Goal: Task Accomplishment & Management: Manage account settings

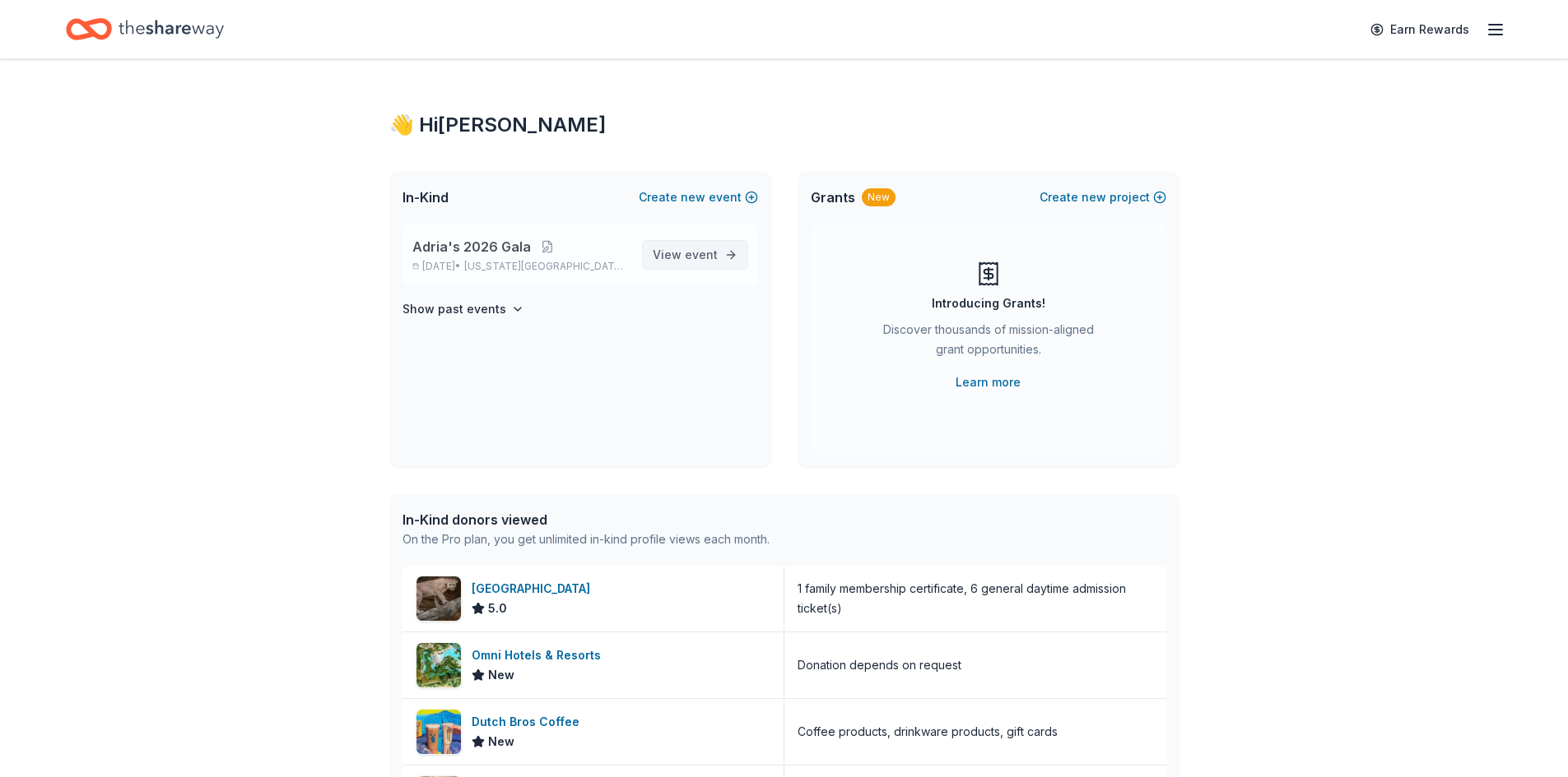
click at [729, 251] on link "View event" at bounding box center [695, 254] width 106 height 29
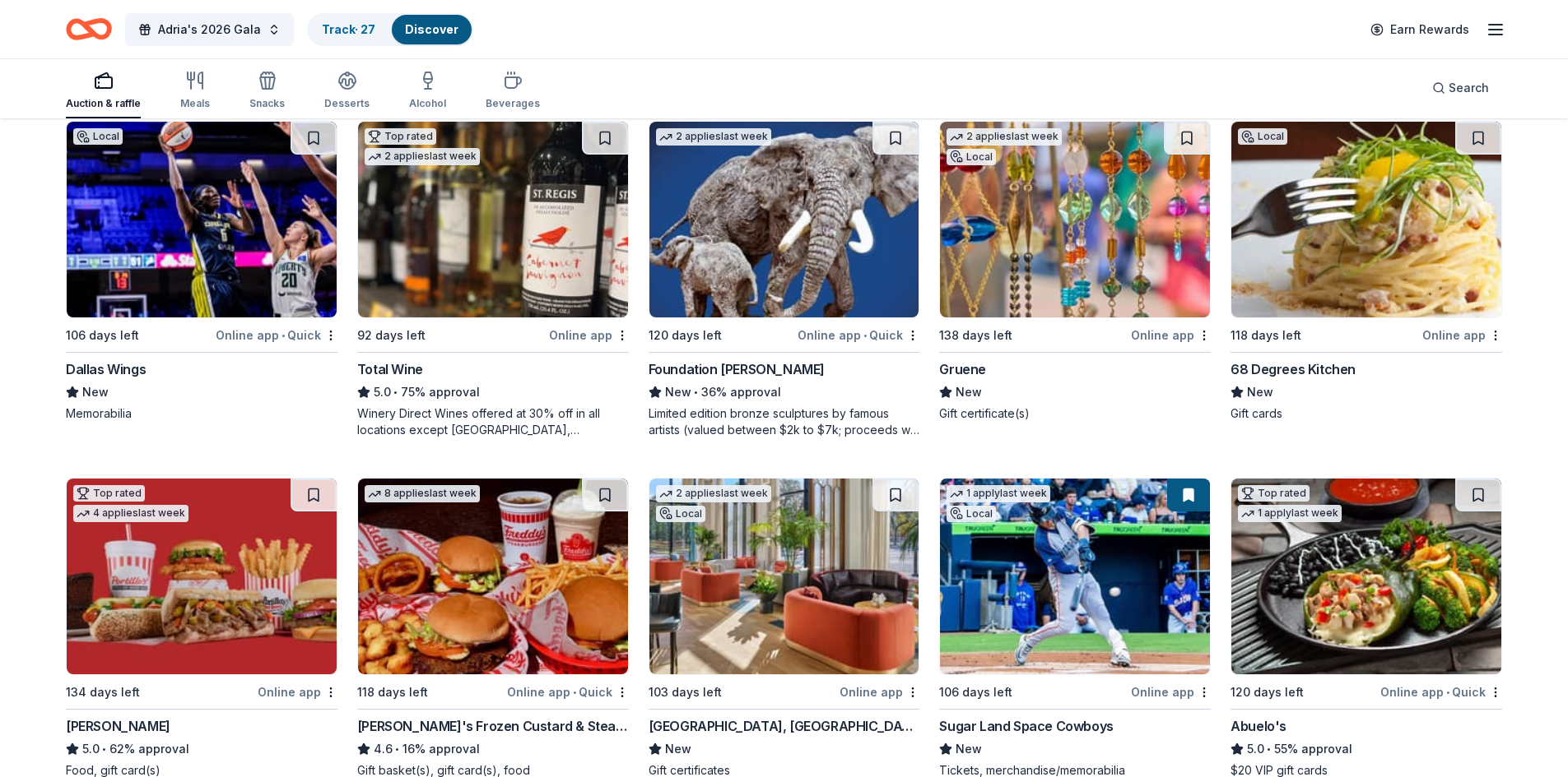
scroll to position [1743, 0]
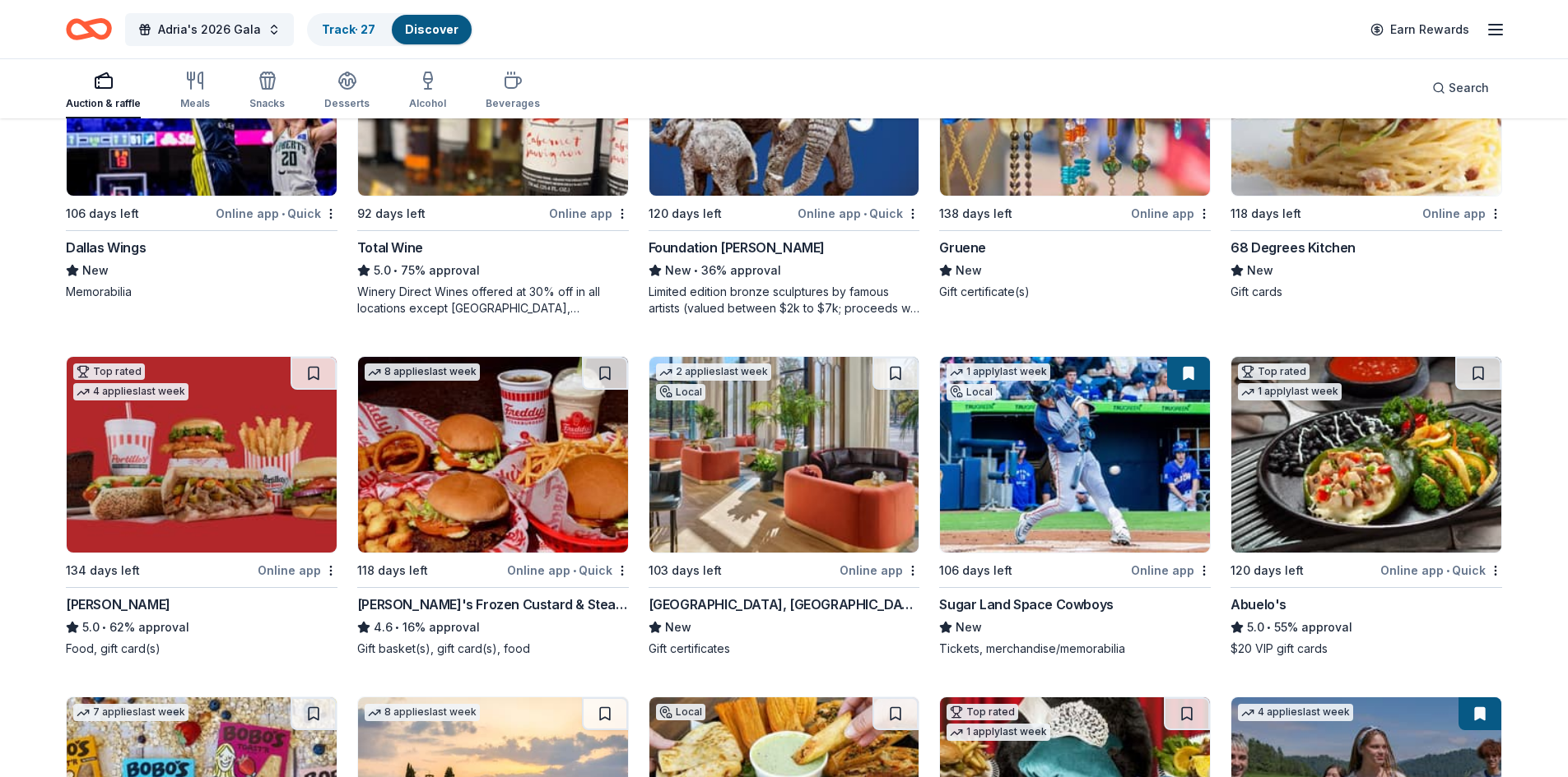
click at [1188, 369] on button at bounding box center [1188, 373] width 43 height 33
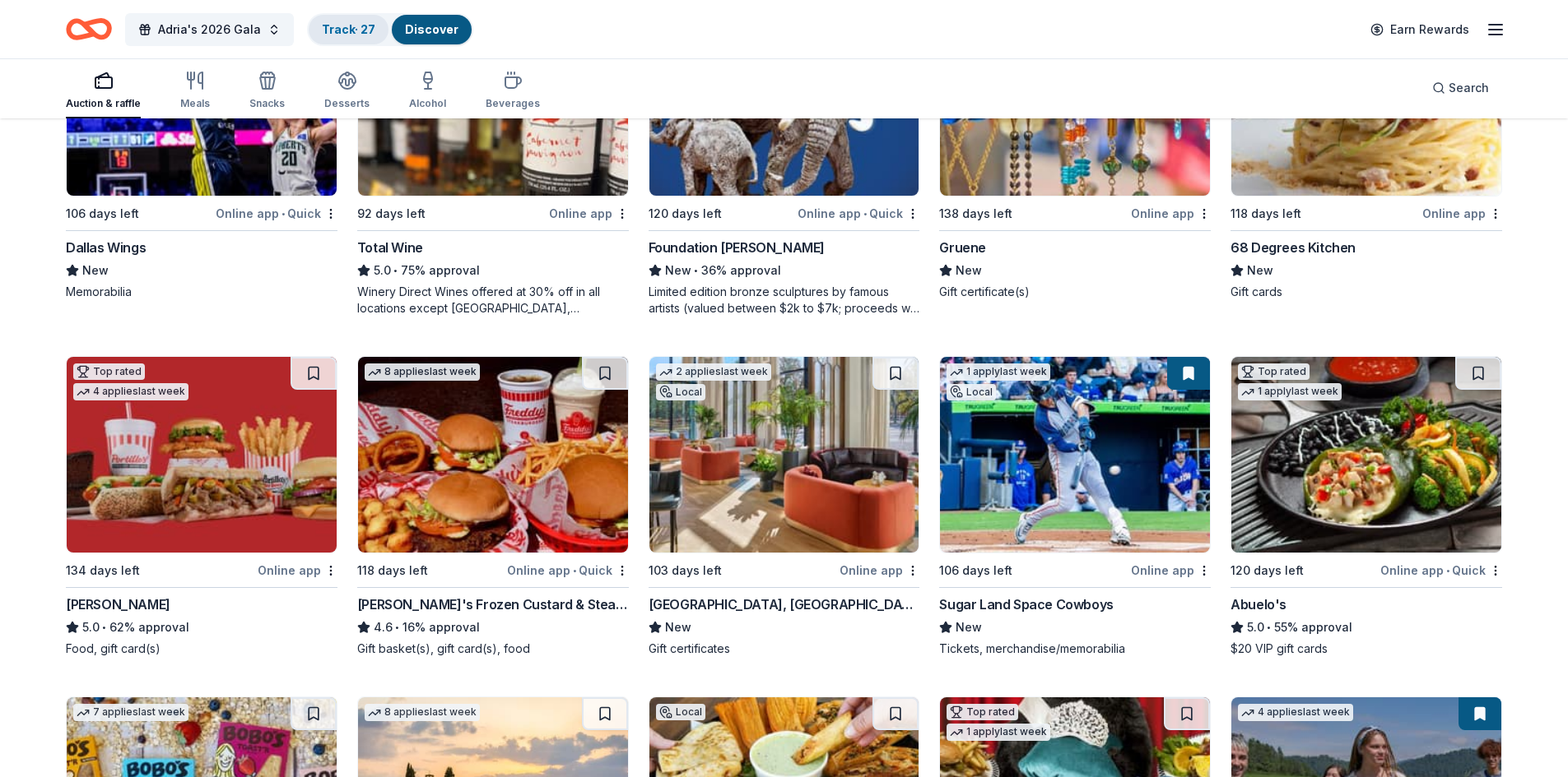
click at [356, 28] on link "Track · 27" at bounding box center [348, 28] width 53 height 14
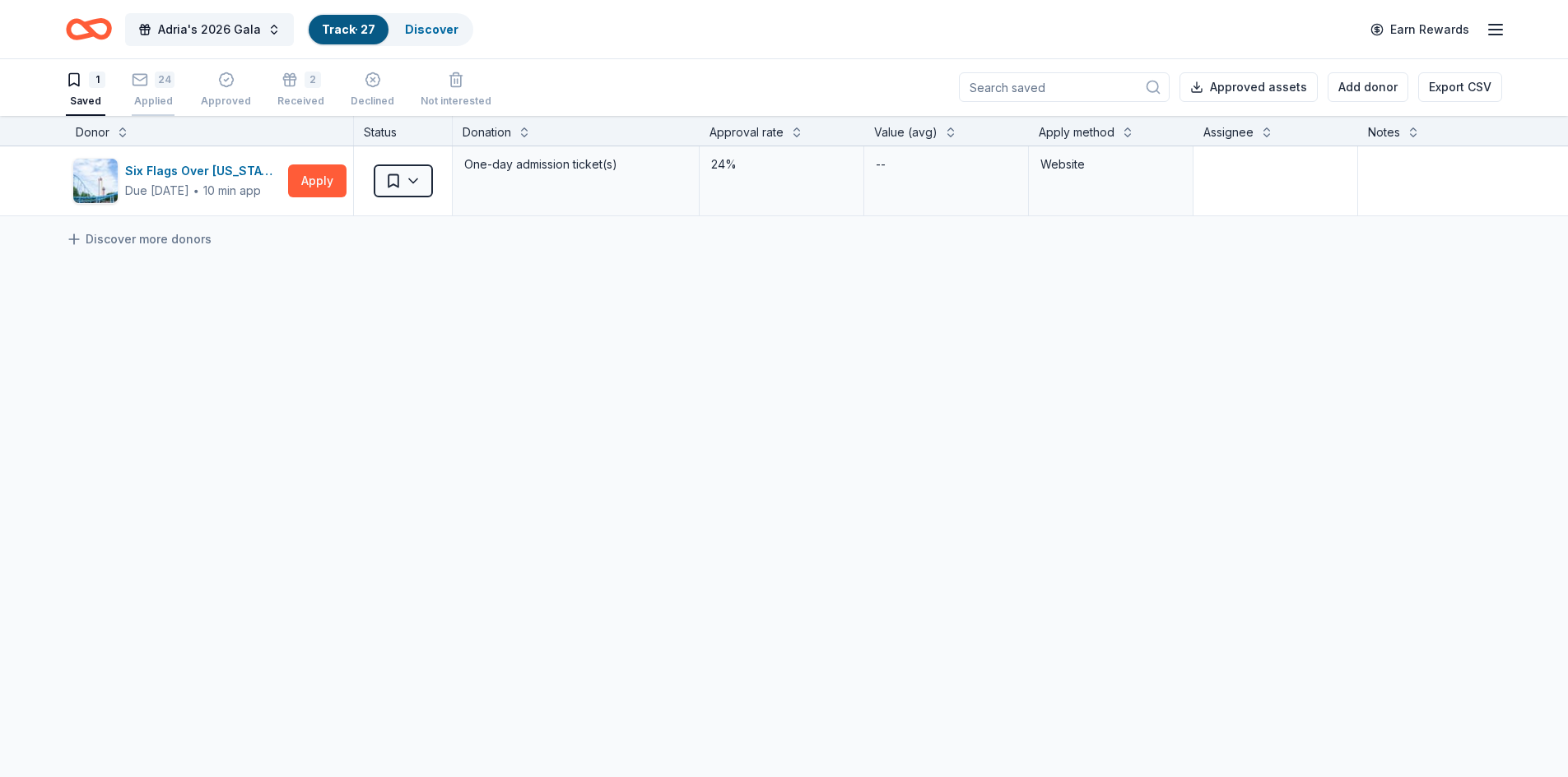
click at [159, 101] on div "Applied" at bounding box center [153, 102] width 43 height 13
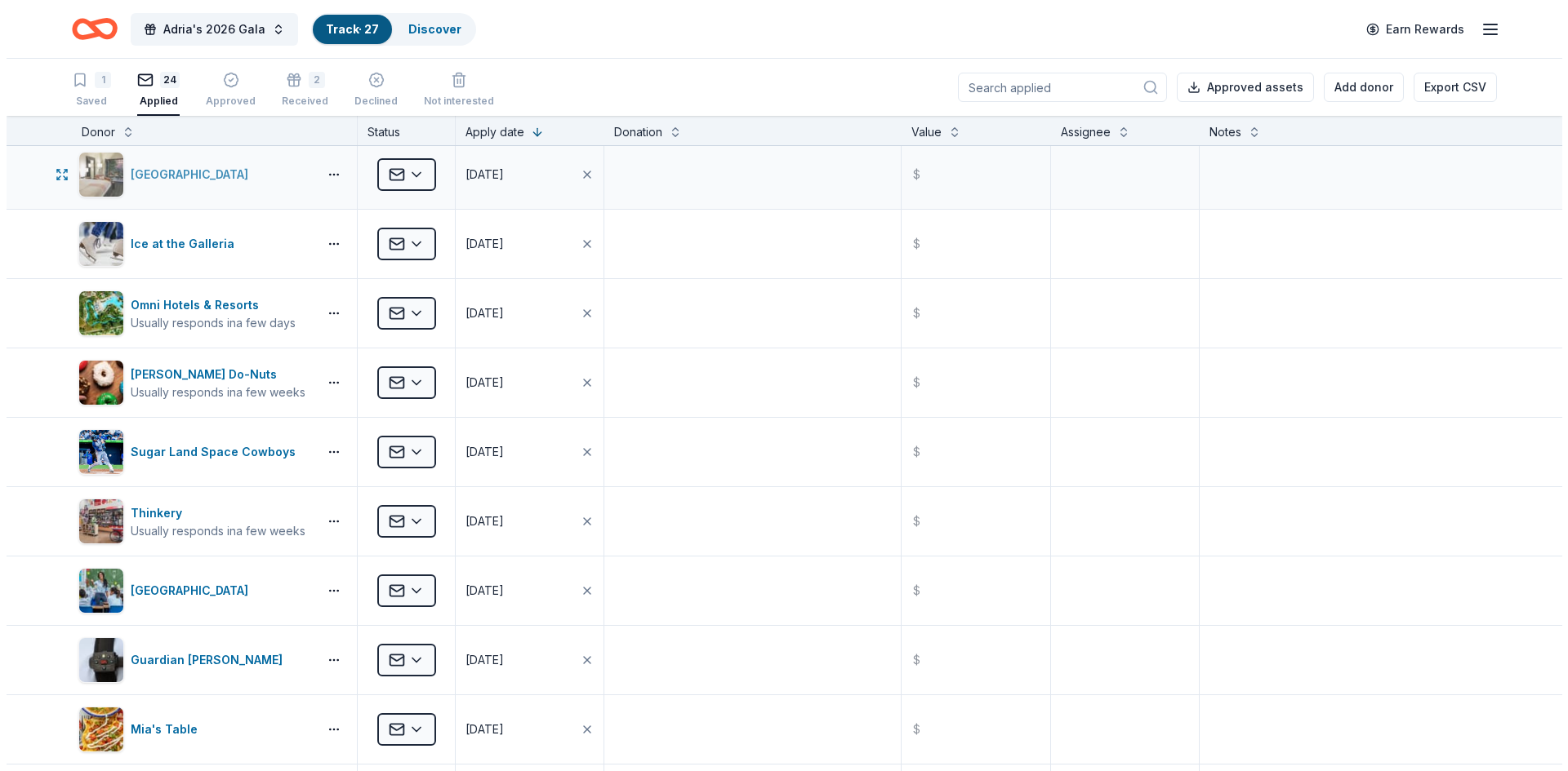
scroll to position [163, 0]
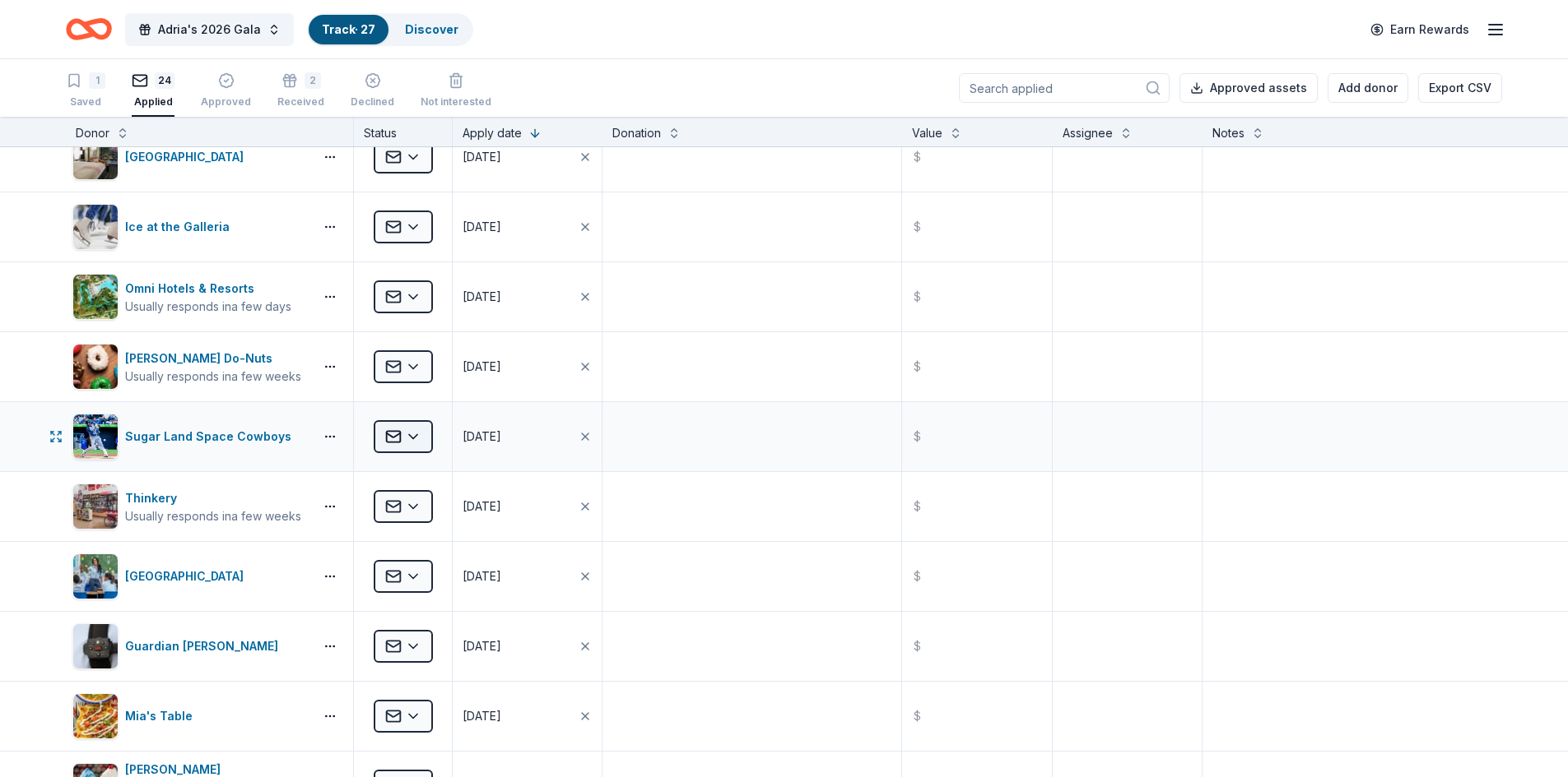
click at [414, 436] on html "Adria's 2026 Gala Track · 27 Discover Earn Rewards 1 Saved 24 Applied Approved …" at bounding box center [784, 388] width 1568 height 777
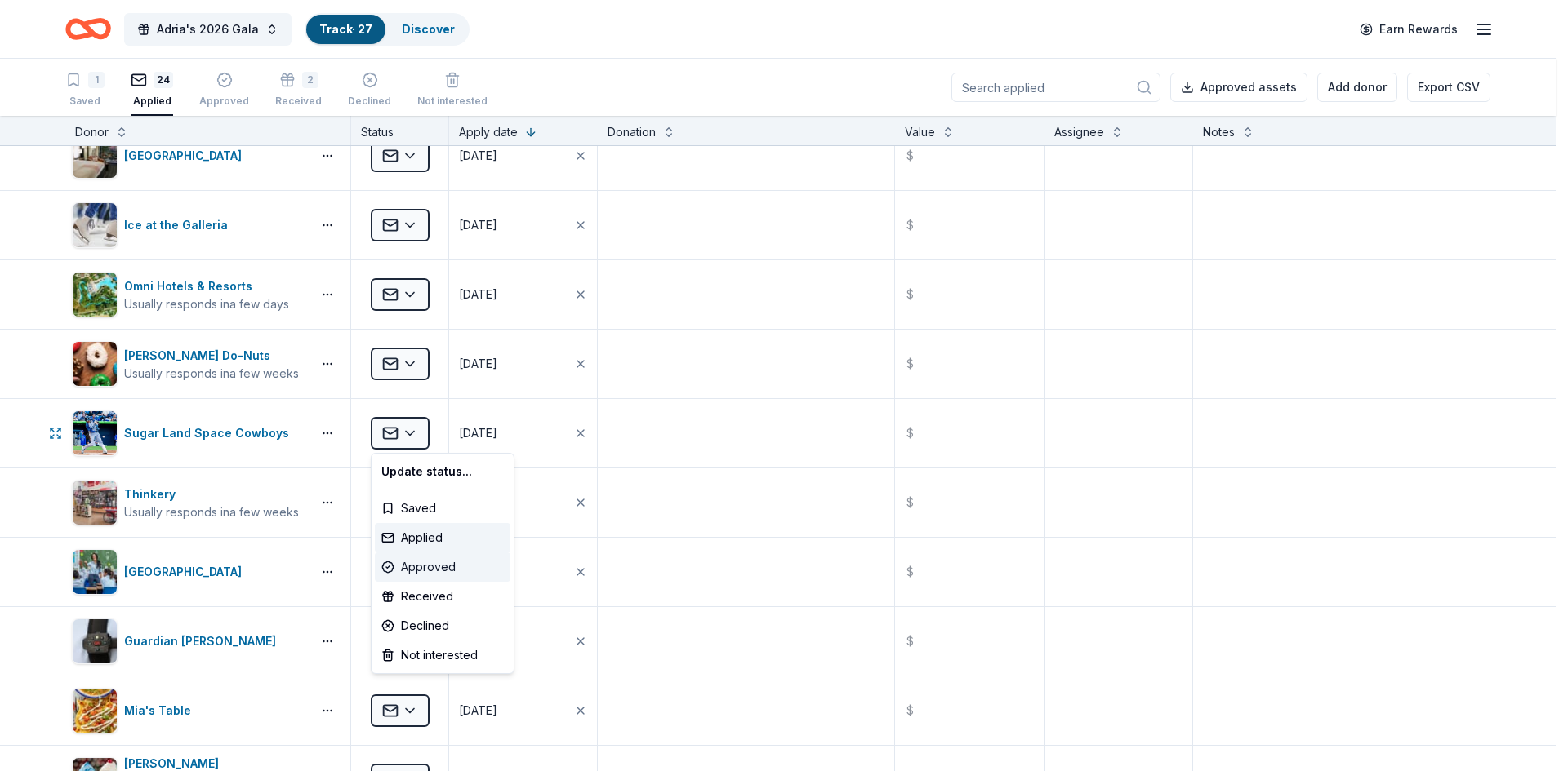
click at [431, 567] on div "Approved" at bounding box center [443, 567] width 136 height 29
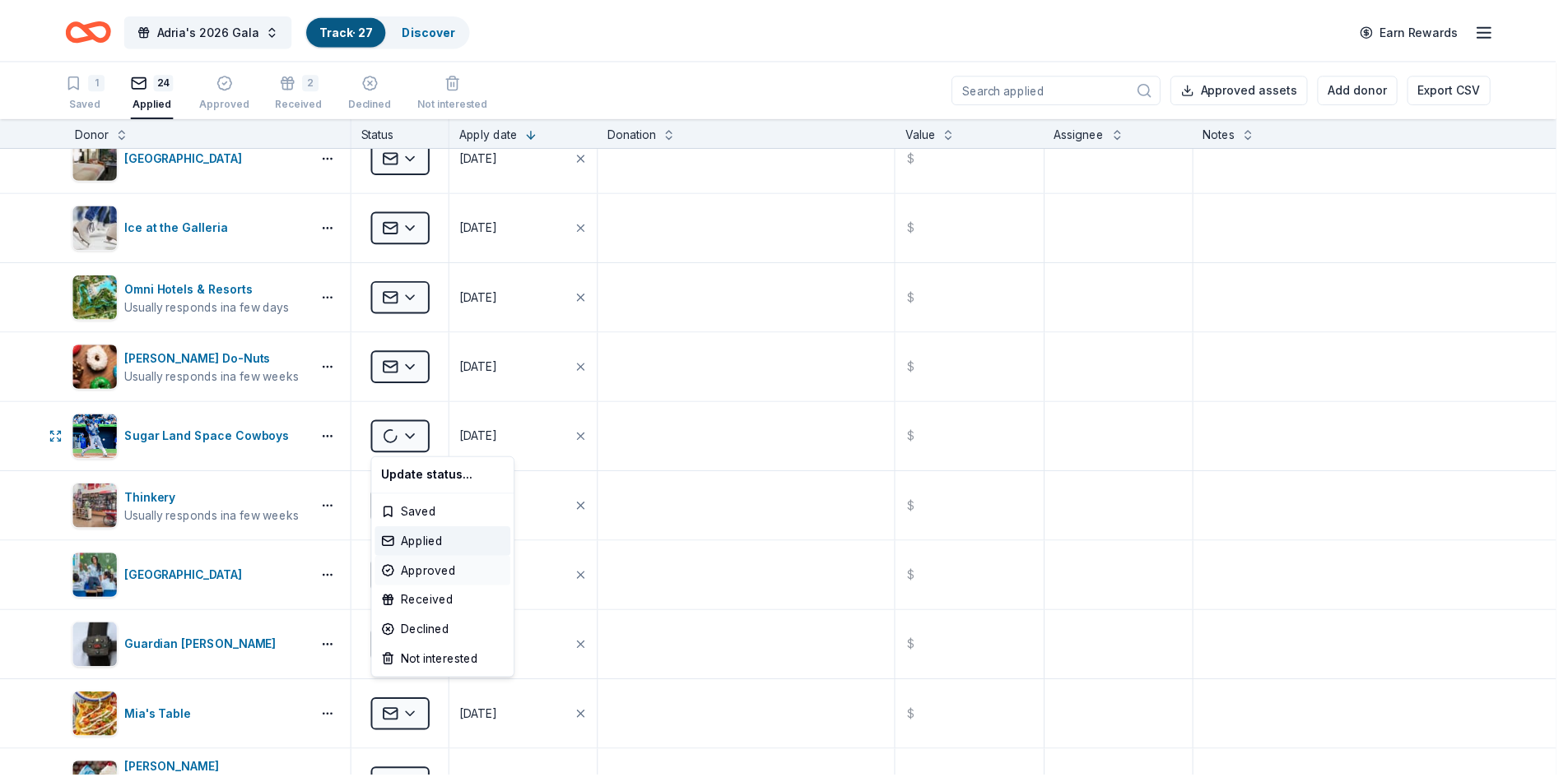
scroll to position [0, 0]
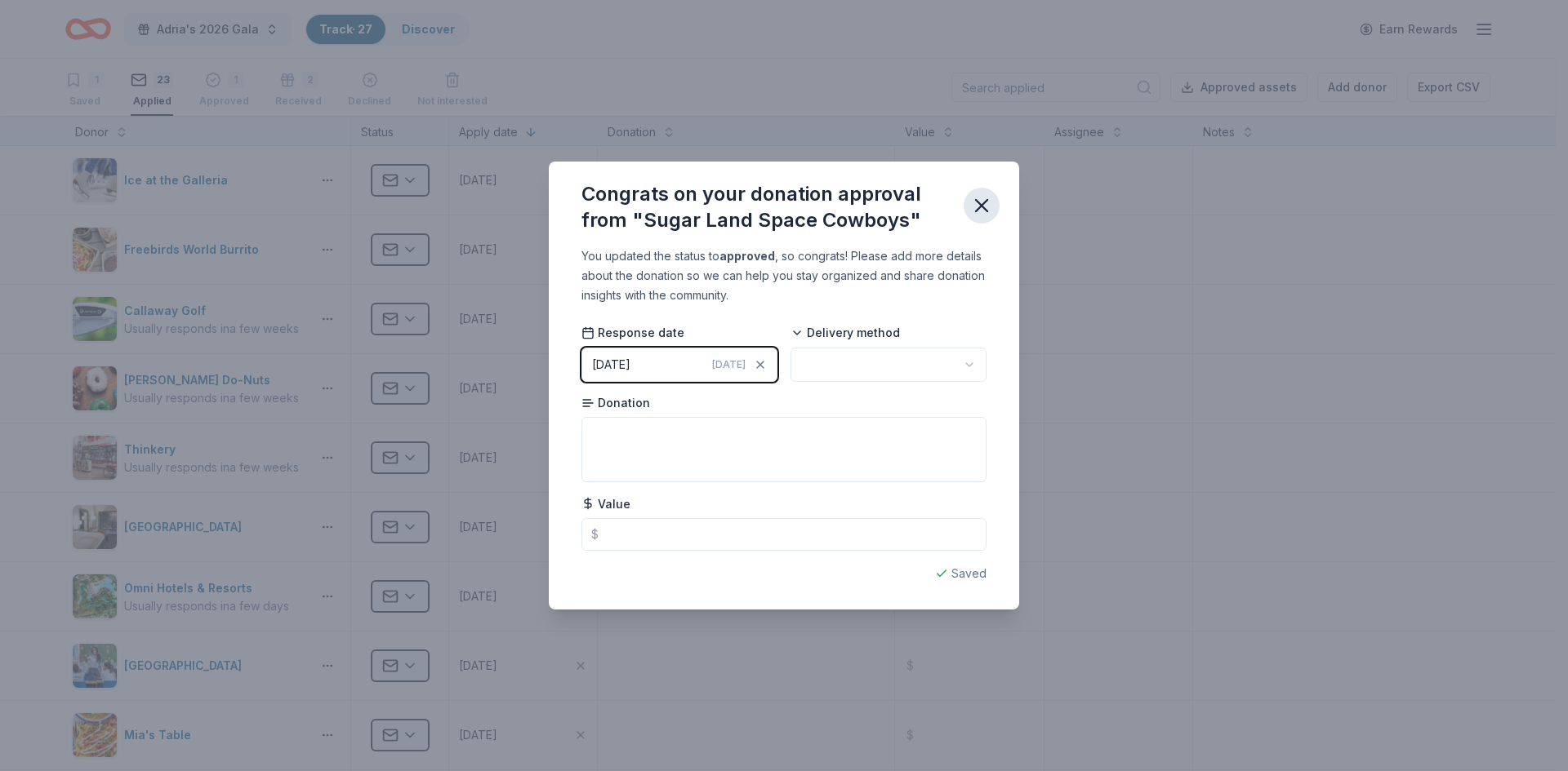
click at [993, 195] on button "button" at bounding box center [981, 205] width 36 height 36
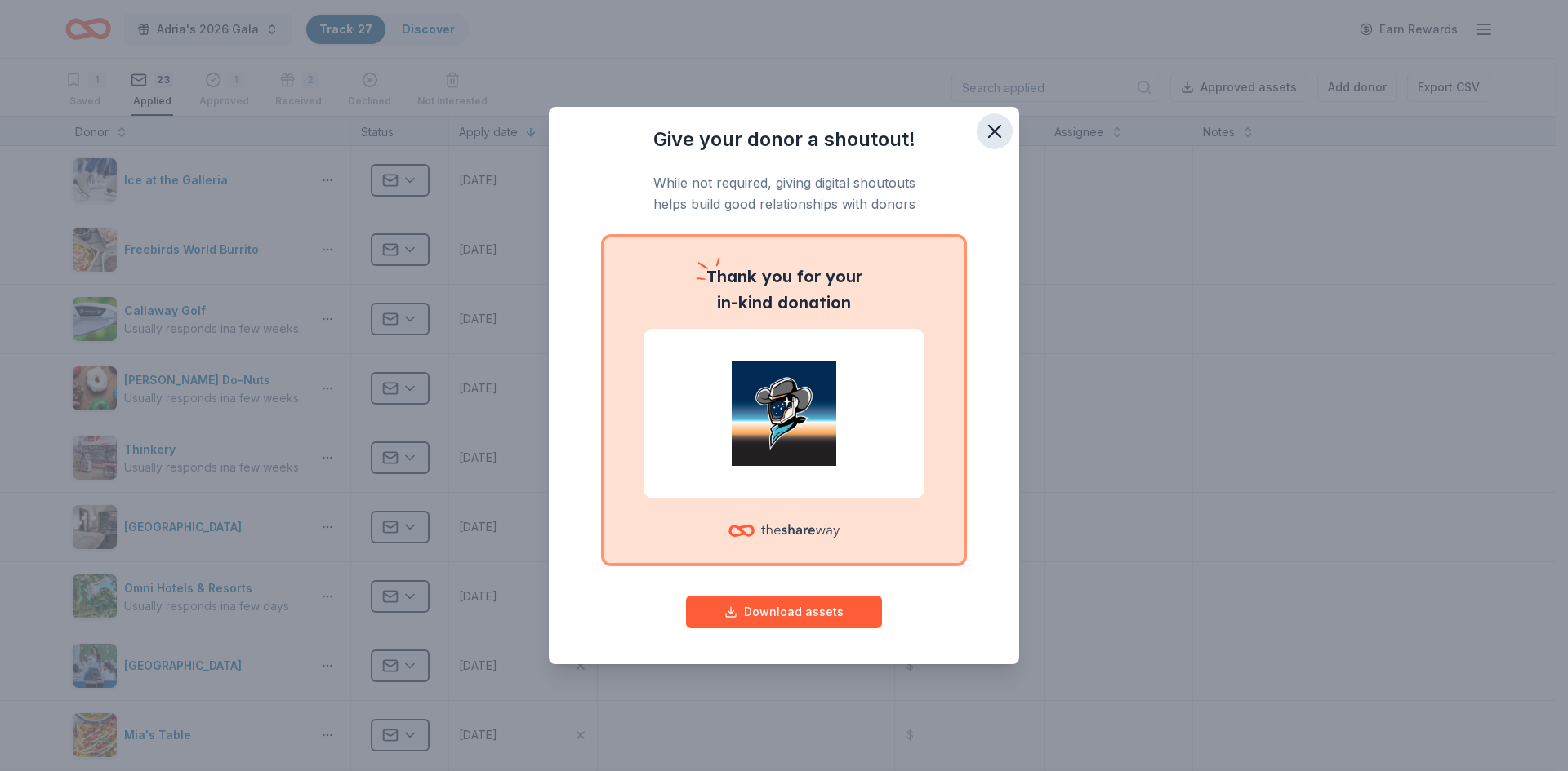
click at [1002, 119] on button "button" at bounding box center [994, 132] width 36 height 36
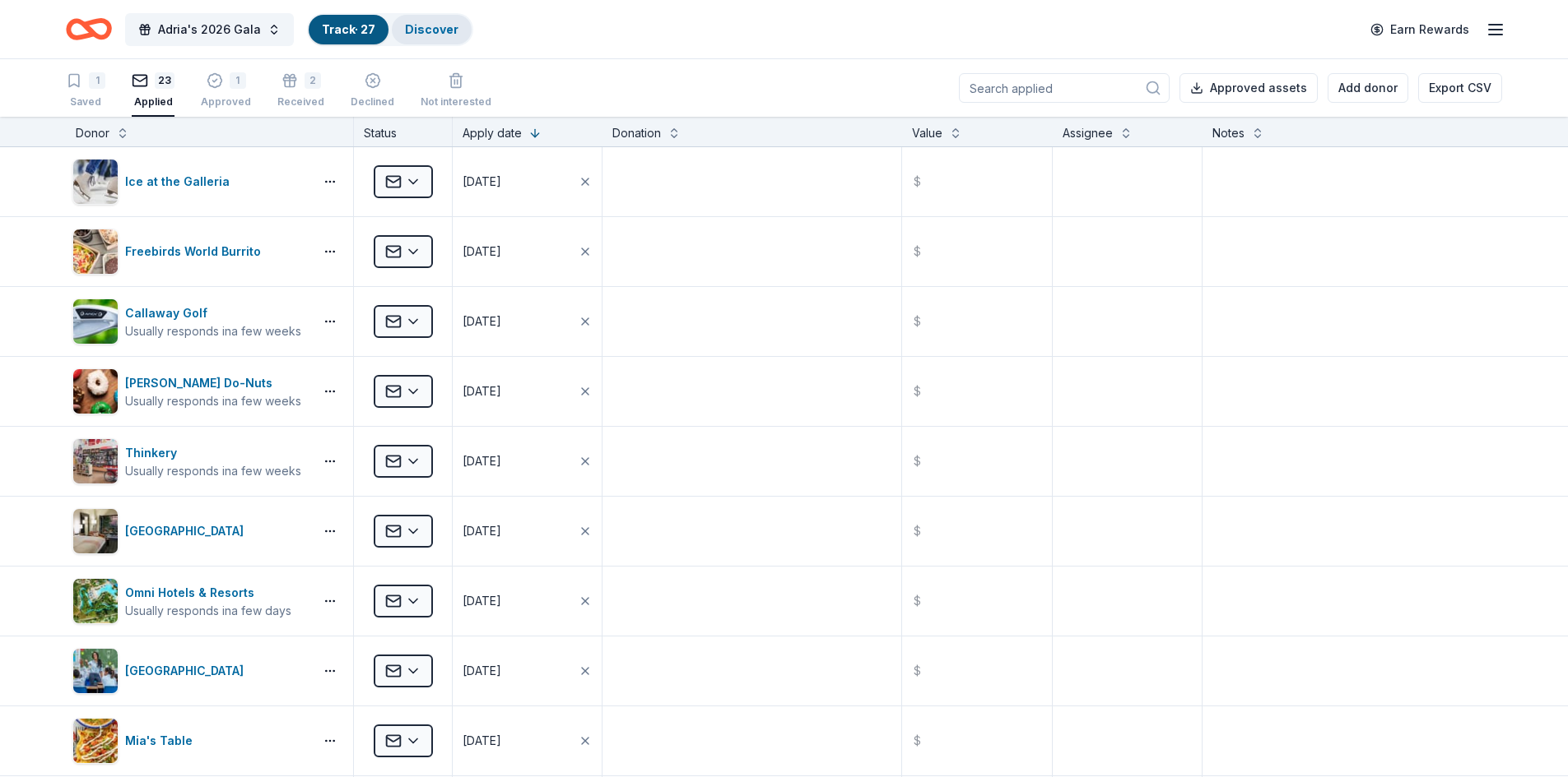
click at [424, 28] on link "Discover" at bounding box center [432, 28] width 53 height 14
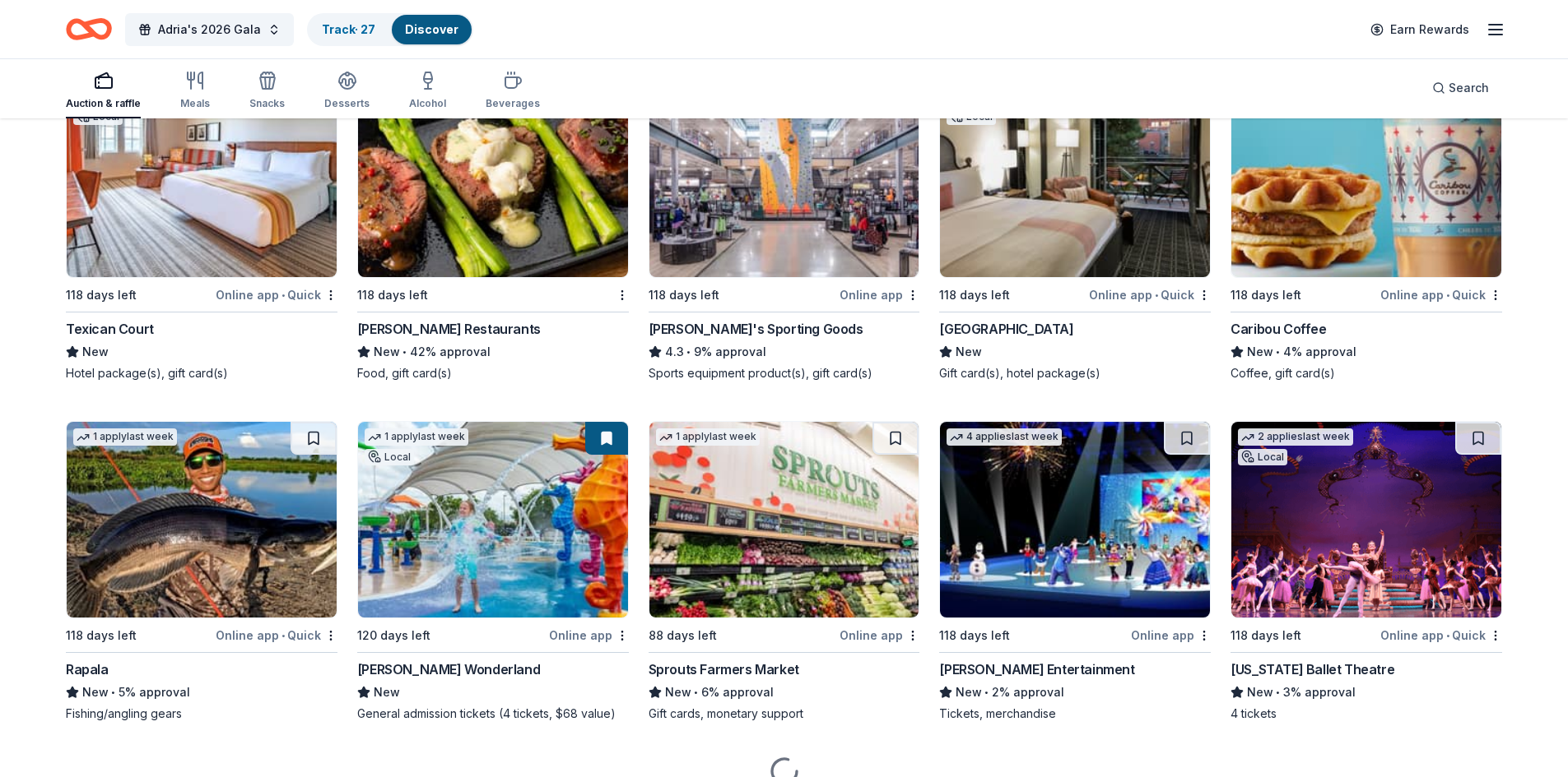
scroll to position [9460, 0]
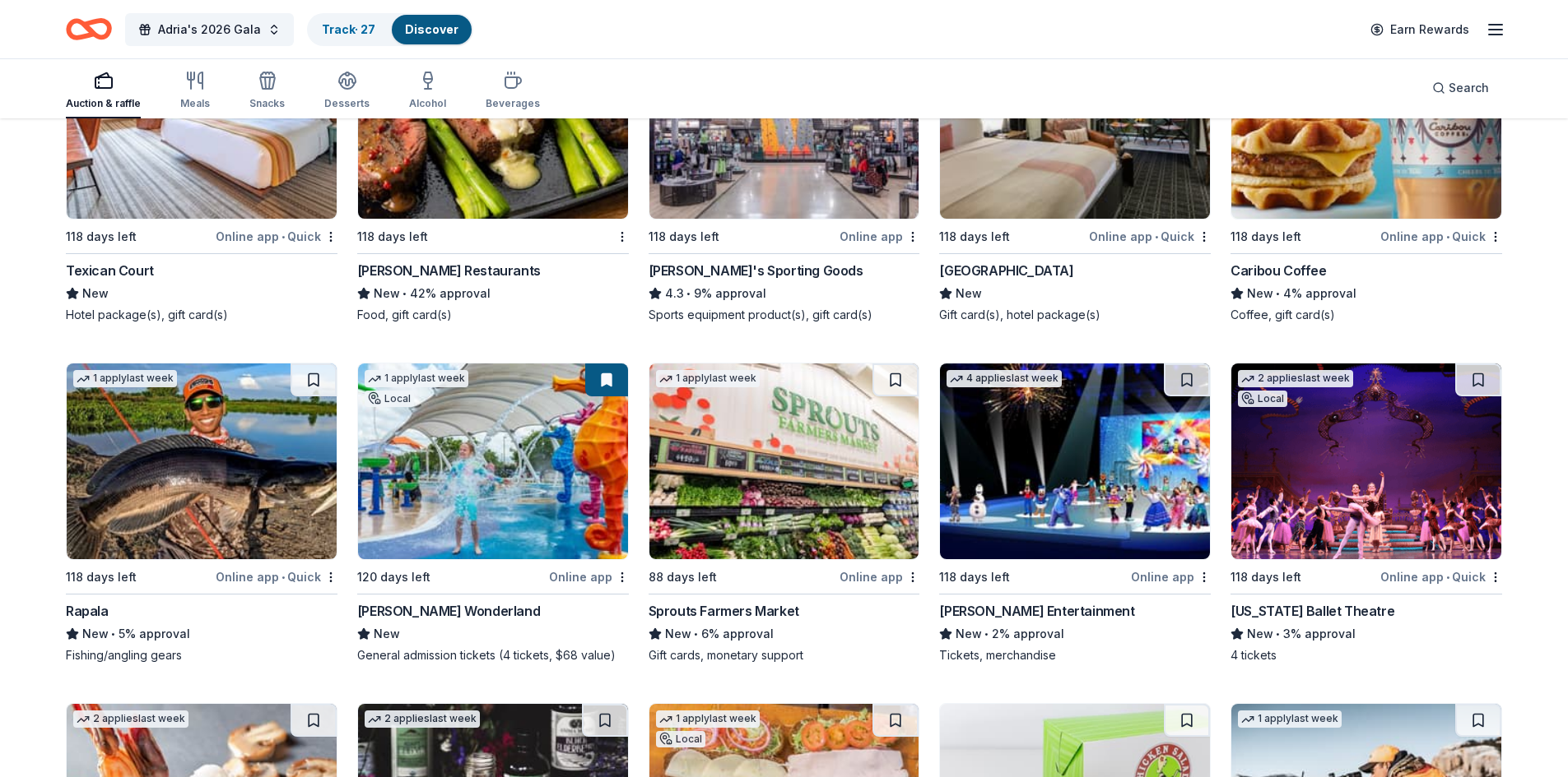
click at [517, 457] on img at bounding box center [493, 461] width 270 height 195
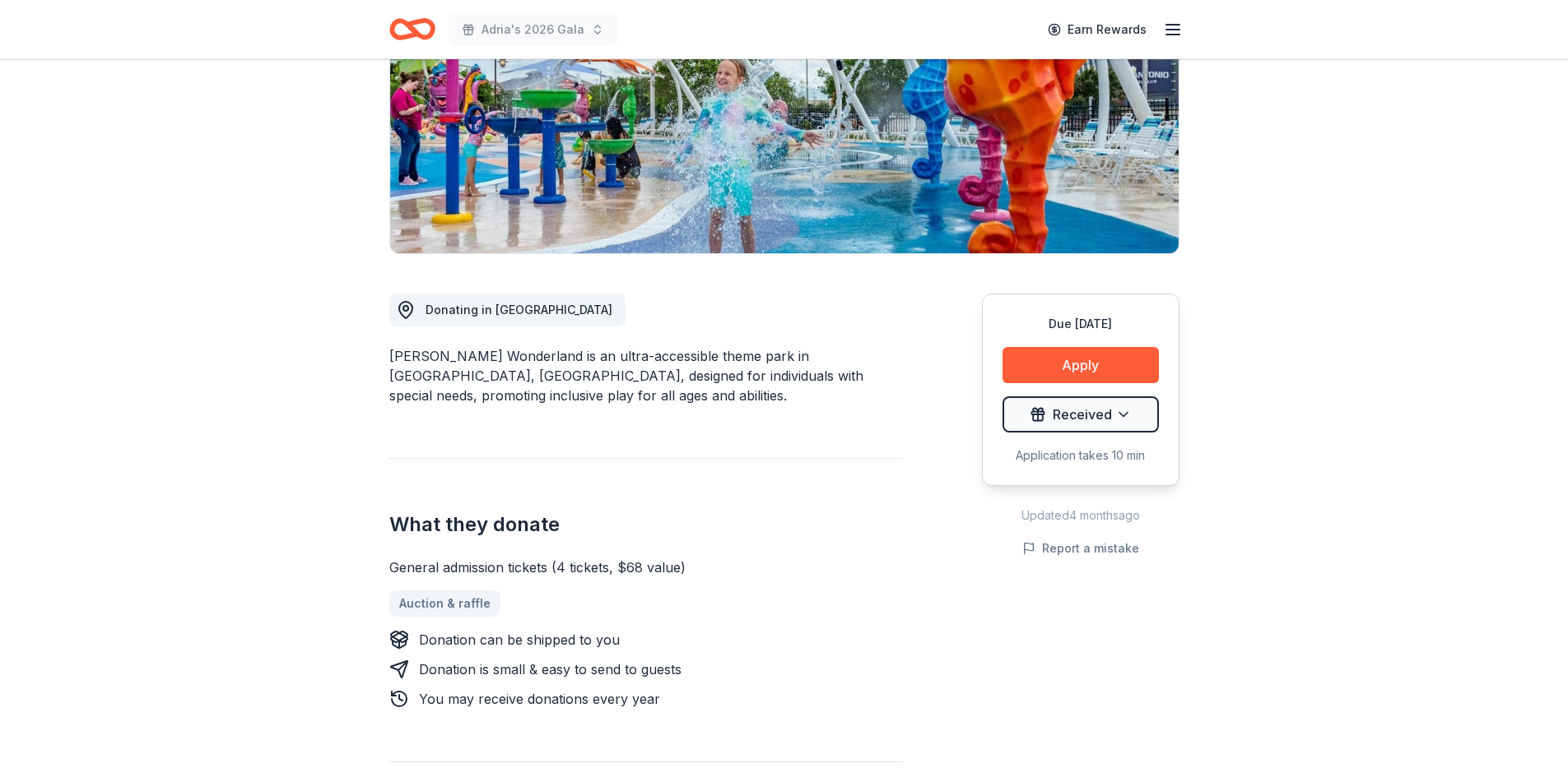
scroll to position [247, 0]
